Goal: Task Accomplishment & Management: Complete application form

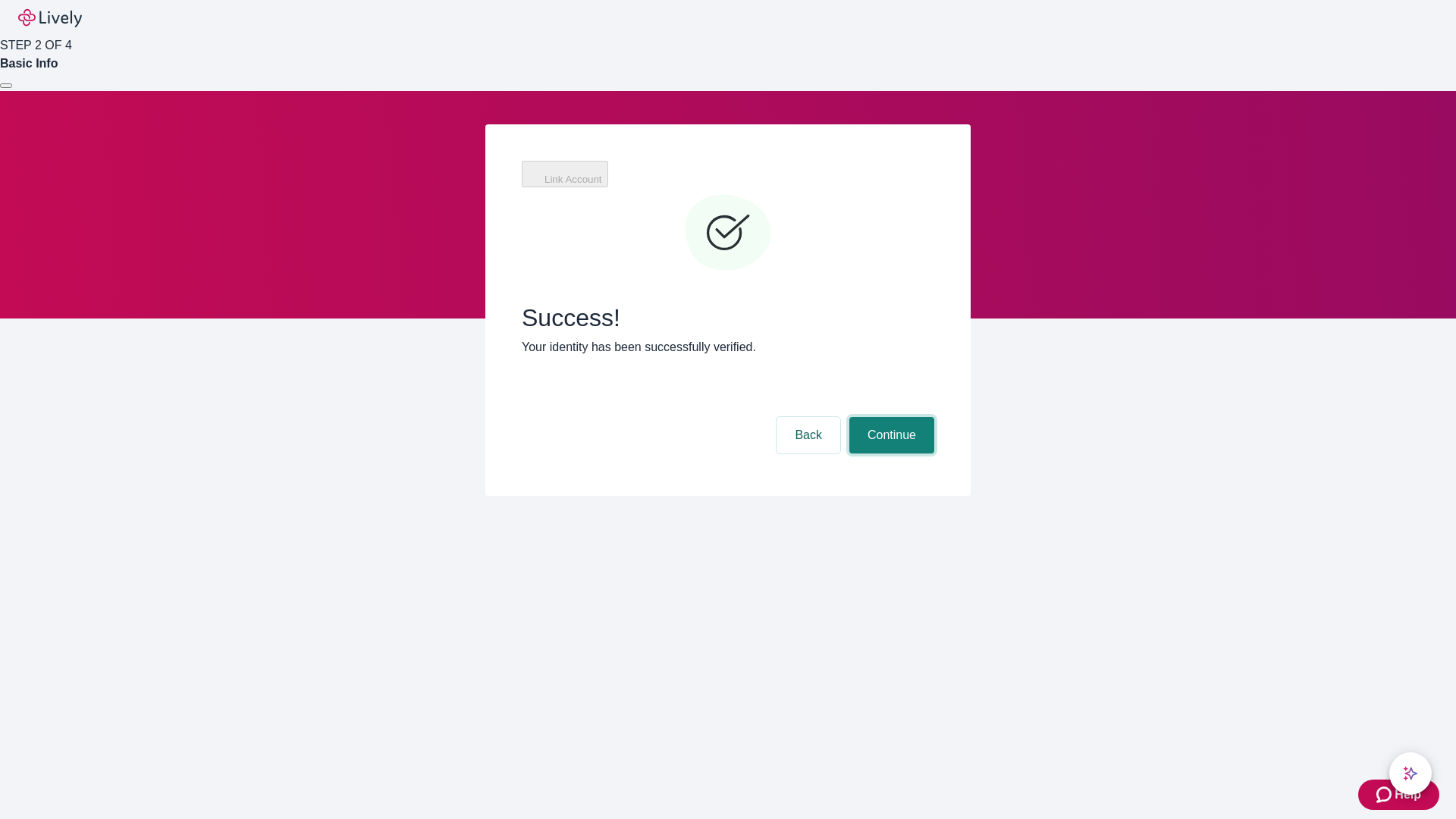
click at [890, 417] on button "Continue" at bounding box center [891, 435] width 85 height 36
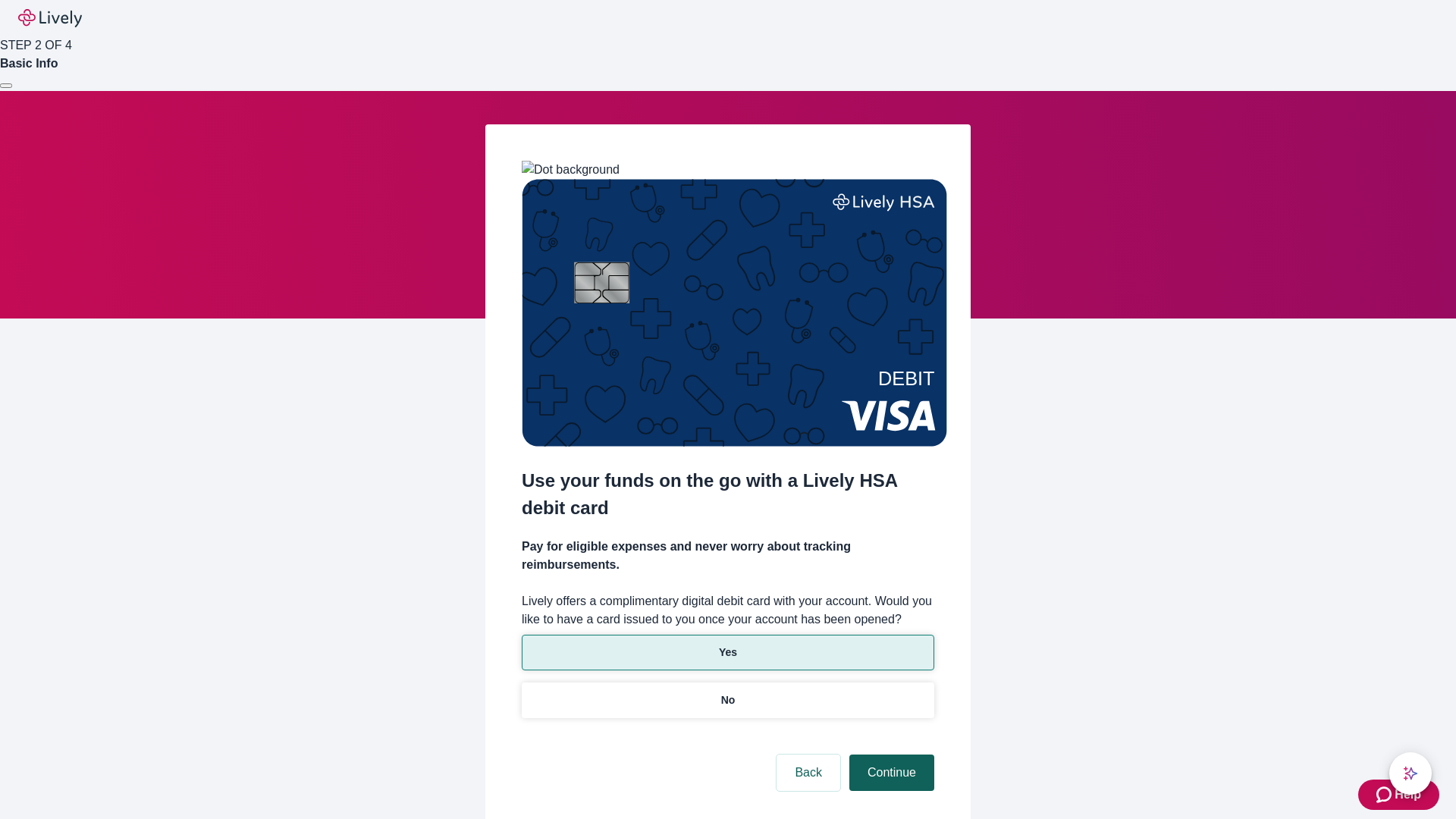
click at [728, 692] on p "No" at bounding box center [728, 700] width 15 height 16
click at [890, 754] on button "Continue" at bounding box center [891, 772] width 85 height 36
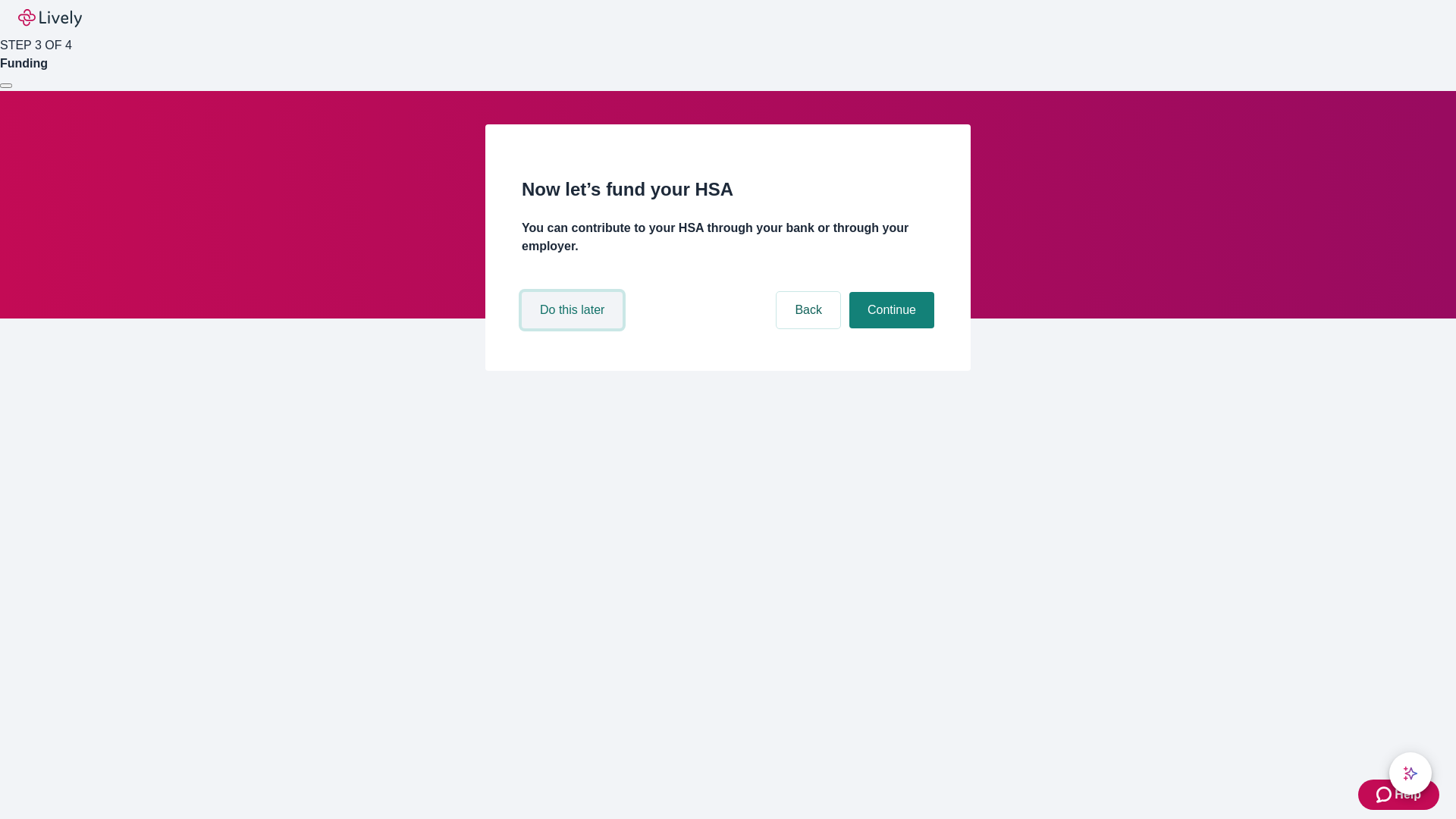
click at [574, 328] on button "Do this later" at bounding box center [572, 310] width 101 height 36
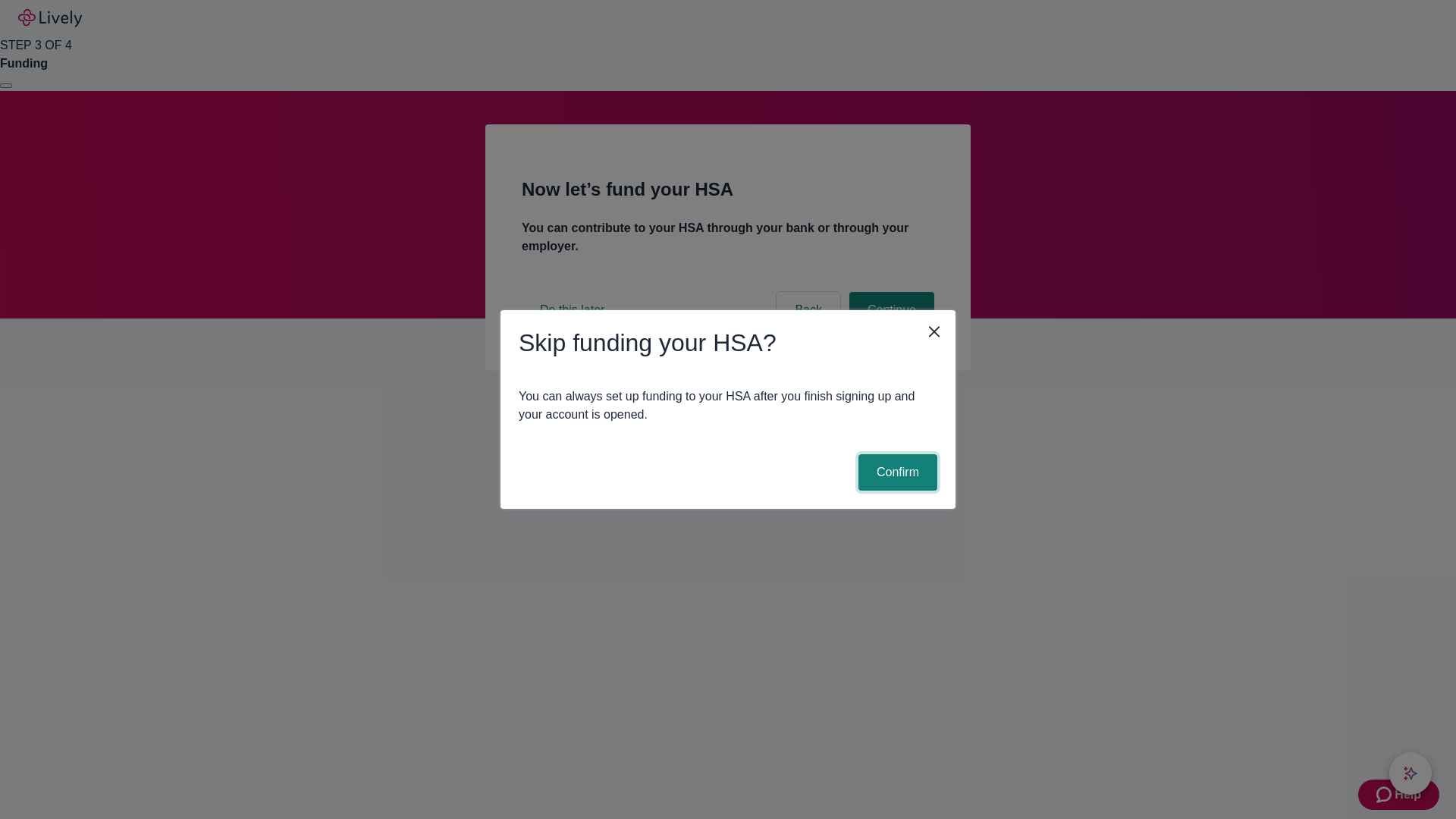
click at [895, 472] on button "Confirm" at bounding box center [897, 472] width 78 height 36
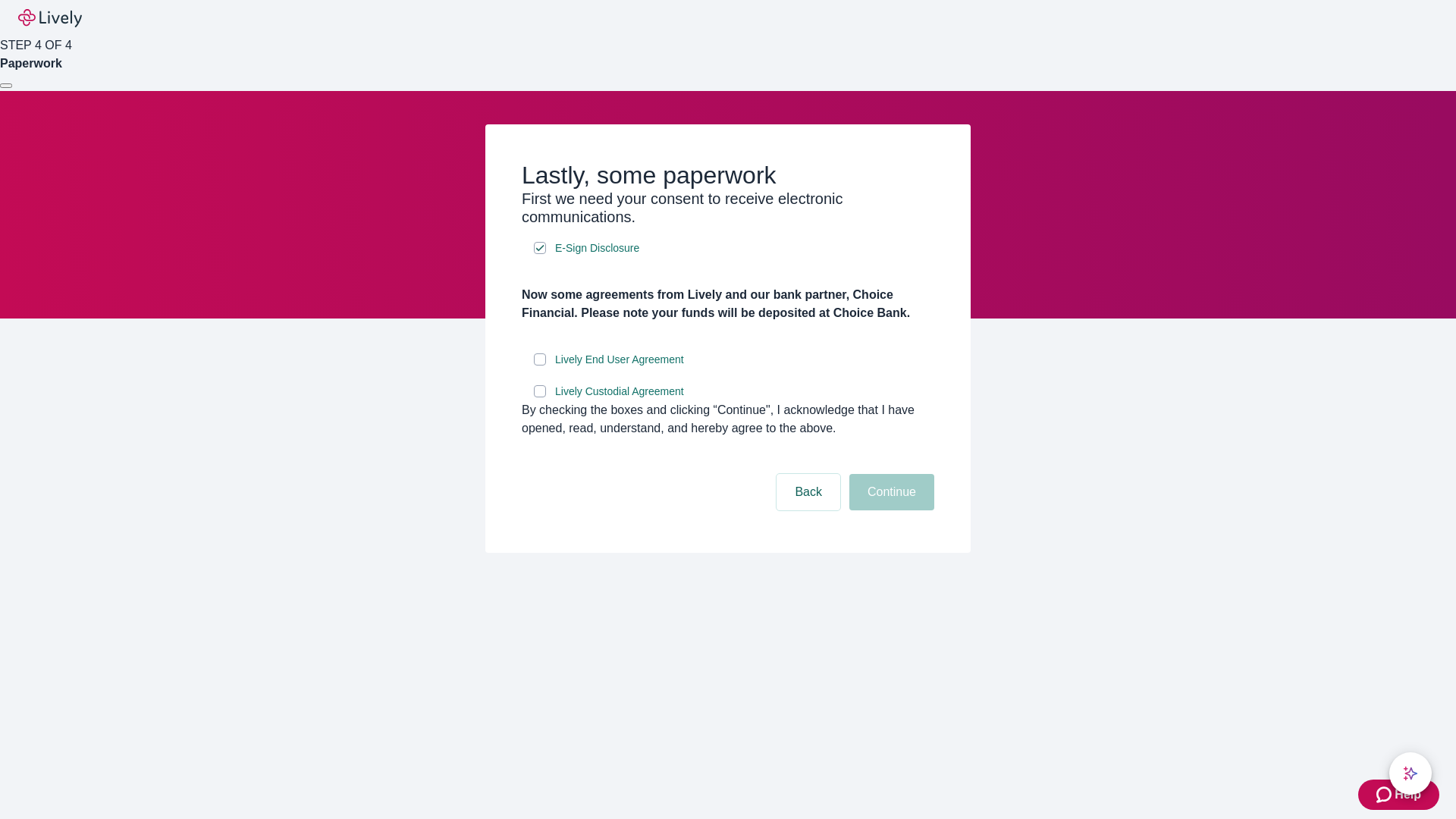
click at [540, 366] on input "Lively End User Agreement" at bounding box center [539, 359] width 12 height 12
checkbox input "true"
click at [540, 398] on input "Lively Custodial Agreement" at bounding box center [539, 390] width 12 height 12
checkbox input "true"
click at [890, 511] on button "Continue" at bounding box center [891, 492] width 85 height 36
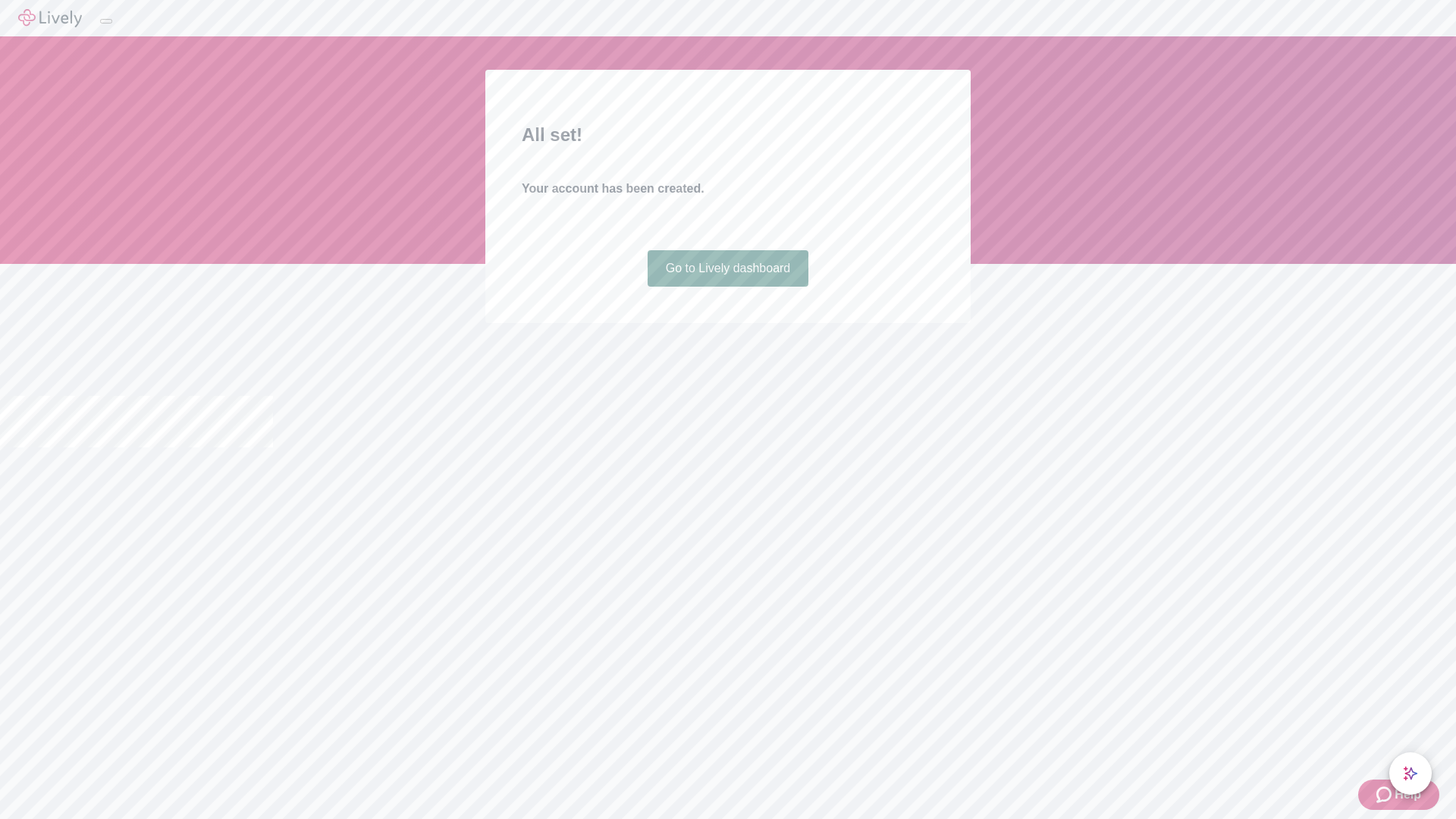
click at [728, 286] on link "Go to Lively dashboard" at bounding box center [728, 268] width 161 height 36
